Goal: Use online tool/utility: Use online tool/utility

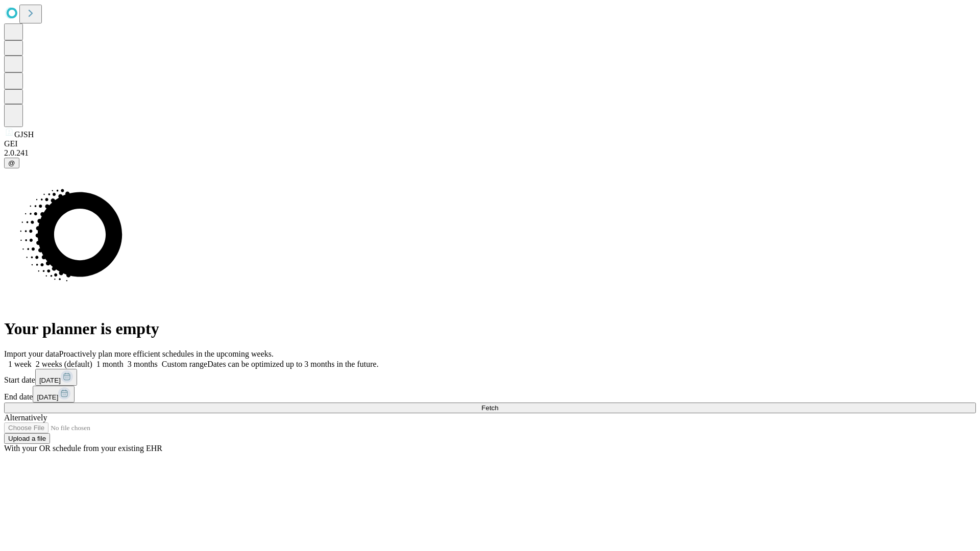
click at [498, 404] on span "Fetch" at bounding box center [489, 408] width 17 height 8
